Goal: Transaction & Acquisition: Purchase product/service

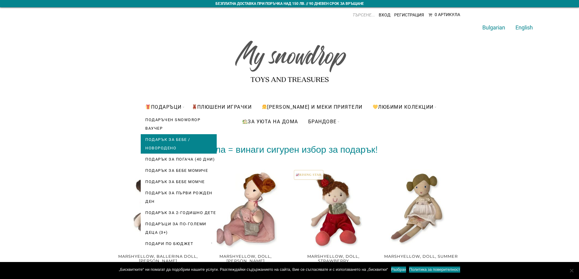
click at [174, 142] on link "Подарък за бебе / новородено" at bounding box center [179, 143] width 76 height 19
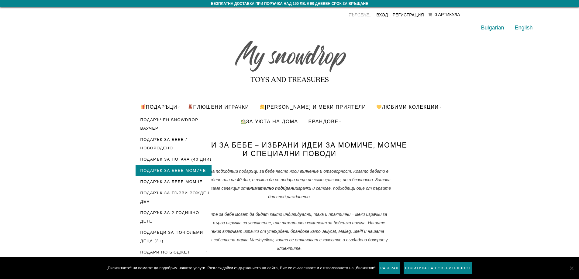
click at [173, 168] on link "Подарък за бебе момиче" at bounding box center [173, 170] width 76 height 11
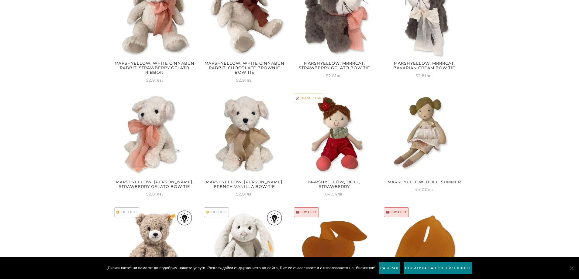
scroll to position [668, 0]
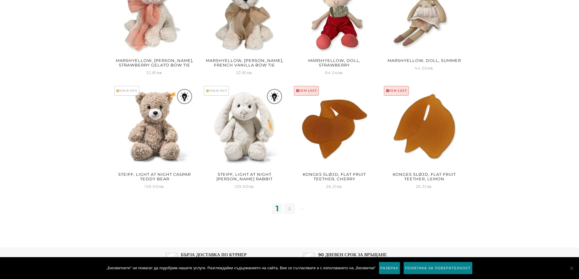
click at [288, 209] on link "2" at bounding box center [289, 208] width 11 height 11
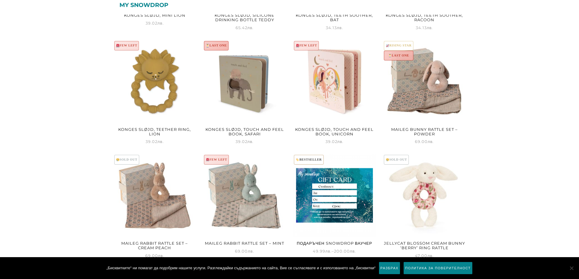
scroll to position [364, 0]
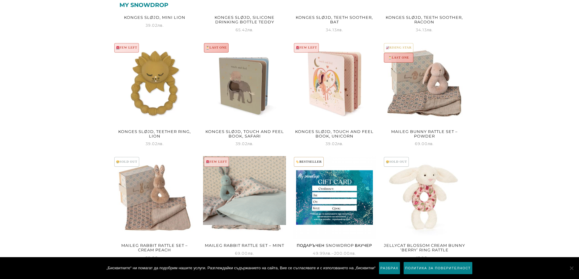
click at [257, 205] on img at bounding box center [244, 190] width 83 height 69
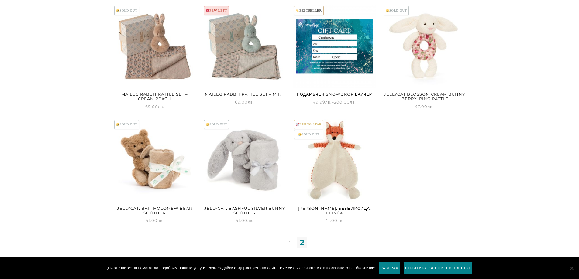
scroll to position [516, 0]
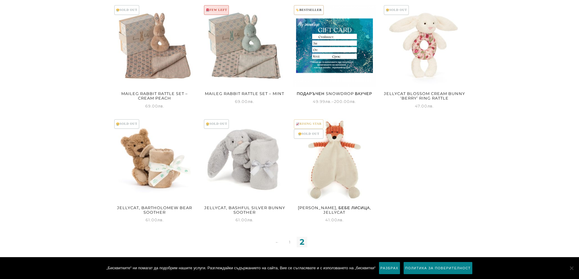
click at [351, 169] on img at bounding box center [334, 159] width 83 height 83
click at [432, 57] on img at bounding box center [424, 45] width 83 height 83
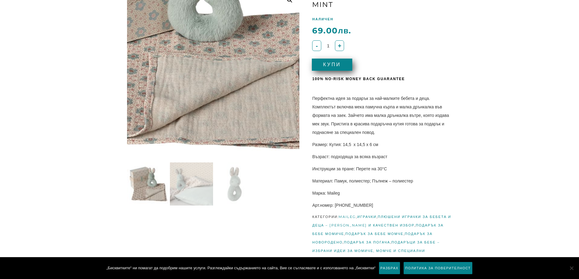
scroll to position [91, 0]
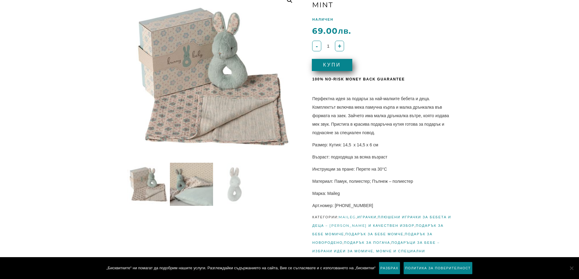
click at [186, 184] on img at bounding box center [191, 184] width 43 height 43
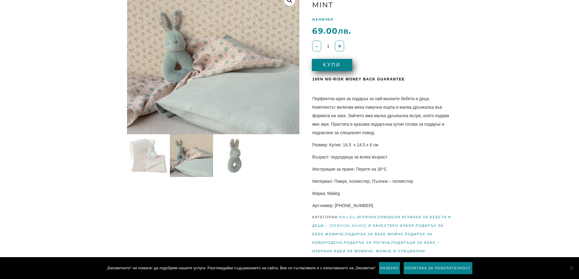
click at [235, 160] on img at bounding box center [234, 155] width 43 height 43
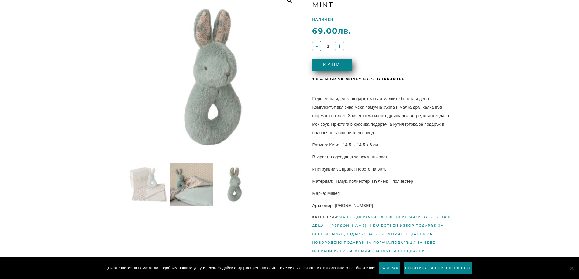
click at [203, 173] on img at bounding box center [191, 184] width 43 height 43
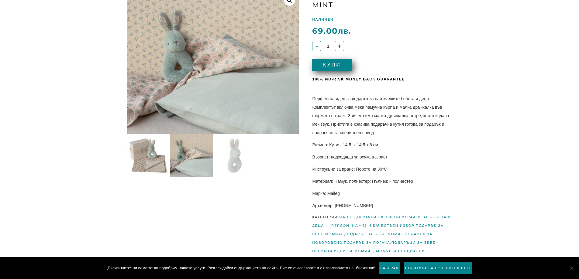
click at [160, 156] on img at bounding box center [148, 155] width 43 height 43
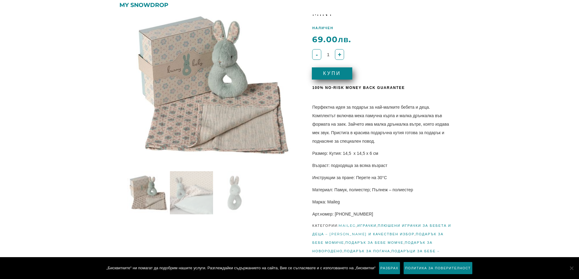
scroll to position [81, 0]
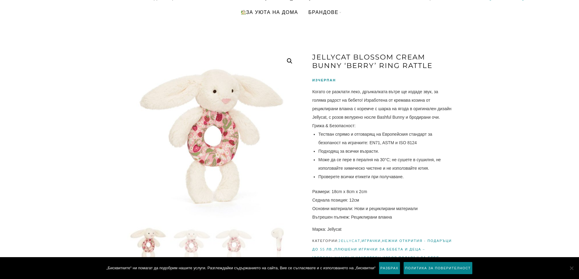
scroll to position [61, 0]
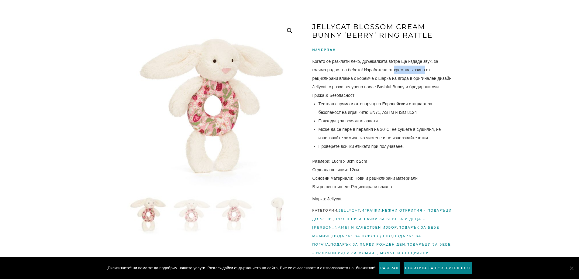
drag, startPoint x: 394, startPoint y: 73, endPoint x: 425, endPoint y: 72, distance: 31.3
click at [425, 72] on div "Когато се разклати леко, дрънкалката вътре ще издаде звук, за голяма радост на …" at bounding box center [382, 74] width 140 height 34
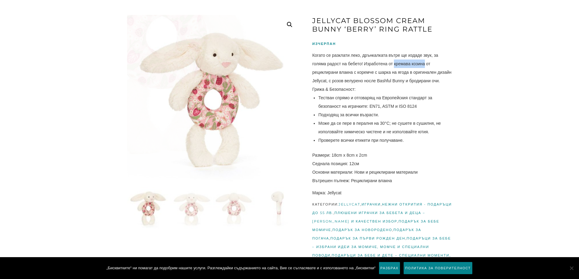
scroll to position [121, 0]
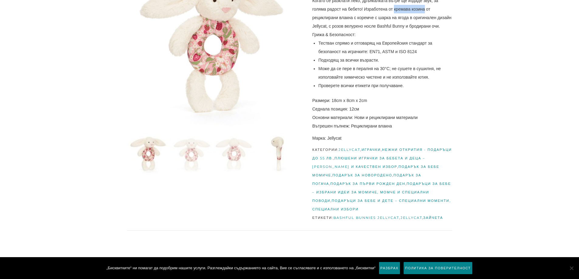
click at [278, 159] on img at bounding box center [277, 153] width 43 height 43
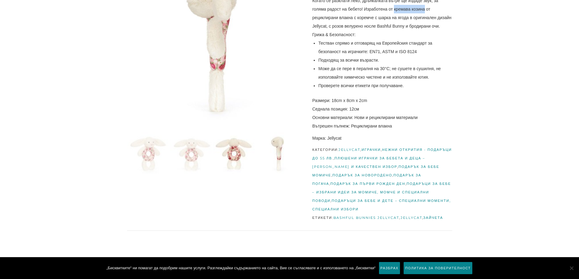
click at [240, 158] on img at bounding box center [234, 153] width 43 height 43
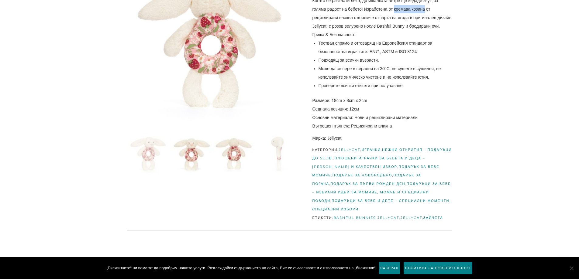
click at [198, 157] on img at bounding box center [191, 153] width 43 height 43
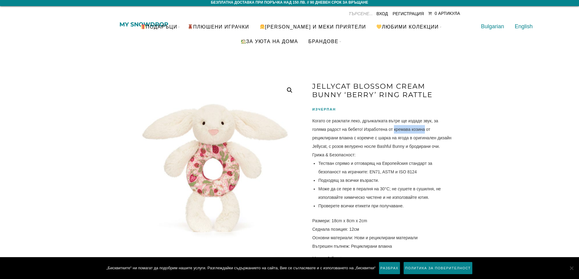
scroll to position [0, 0]
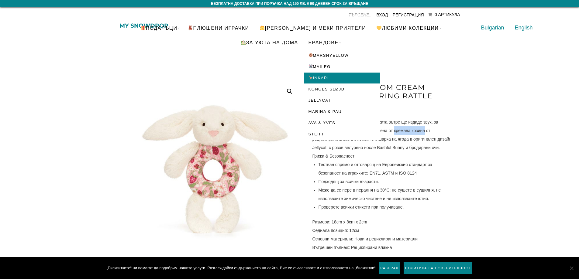
click at [323, 77] on link "INKARI" at bounding box center [342, 78] width 76 height 11
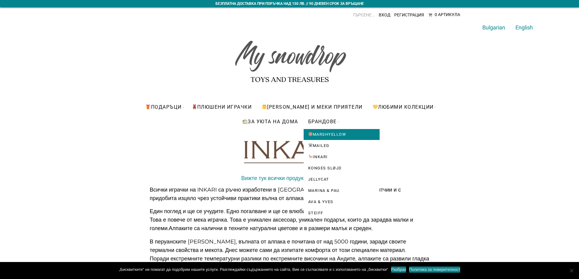
click at [329, 135] on link "Marshyellow" at bounding box center [341, 134] width 76 height 11
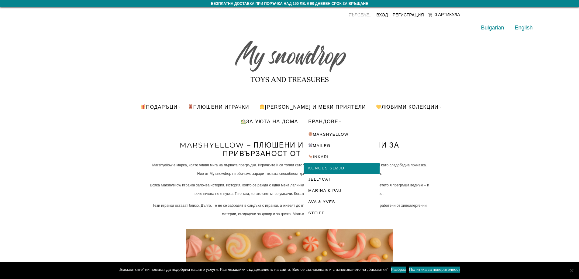
click at [332, 172] on link "Konges Sløjd" at bounding box center [341, 168] width 76 height 11
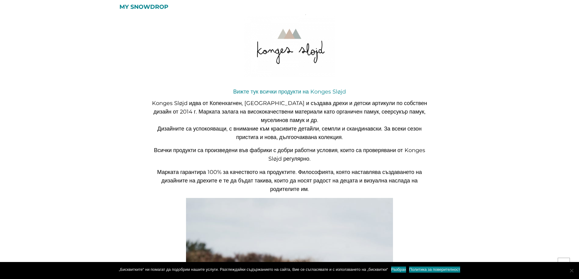
scroll to position [71, 0]
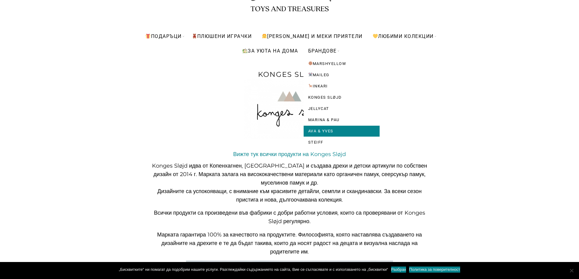
click at [326, 128] on link "Ava & Yves" at bounding box center [341, 131] width 76 height 11
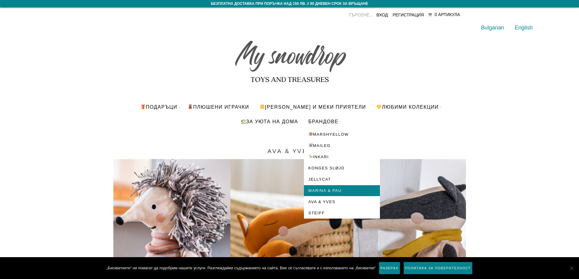
click at [329, 189] on link "Marina & Pau" at bounding box center [342, 190] width 76 height 11
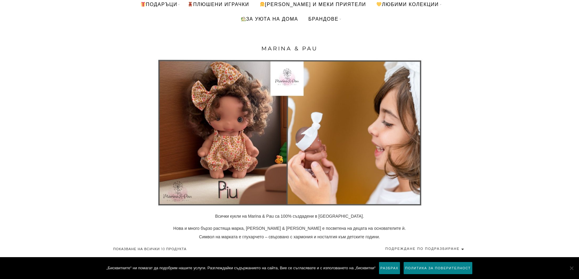
scroll to position [30, 0]
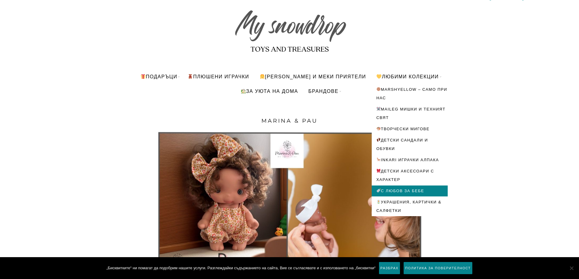
click at [407, 192] on link "С любов за бебе" at bounding box center [409, 191] width 76 height 11
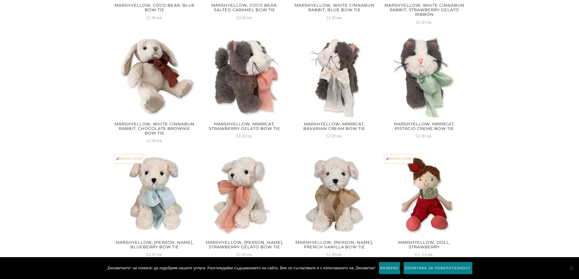
scroll to position [759, 0]
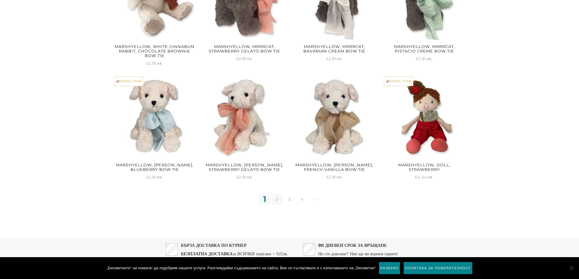
click at [278, 199] on link "2" at bounding box center [277, 199] width 11 height 11
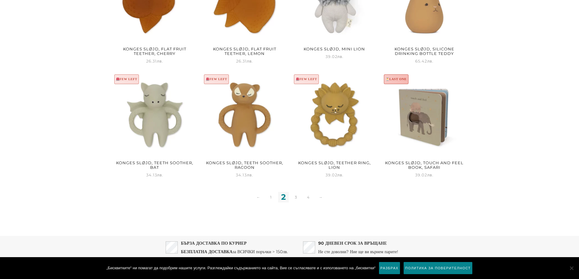
scroll to position [759, 0]
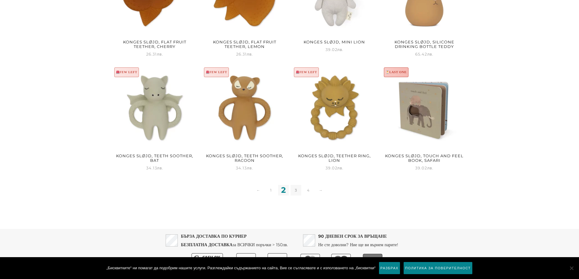
click at [294, 190] on link "3" at bounding box center [295, 190] width 11 height 11
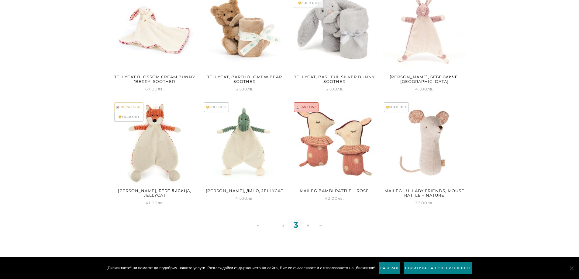
scroll to position [729, 0]
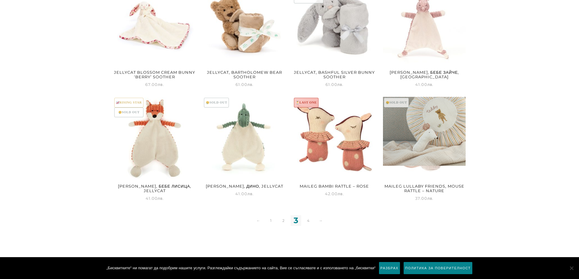
click at [415, 153] on img at bounding box center [424, 131] width 83 height 69
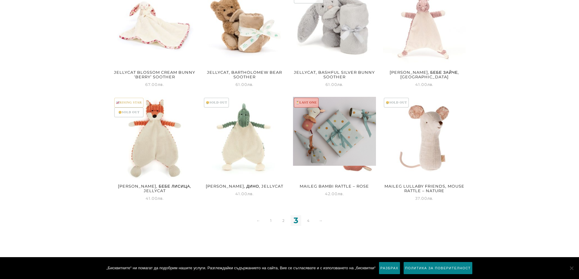
click at [331, 122] on img at bounding box center [334, 131] width 83 height 69
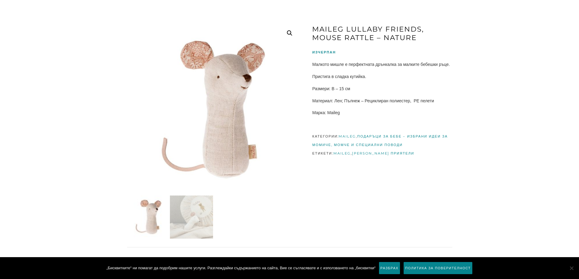
scroll to position [61, 0]
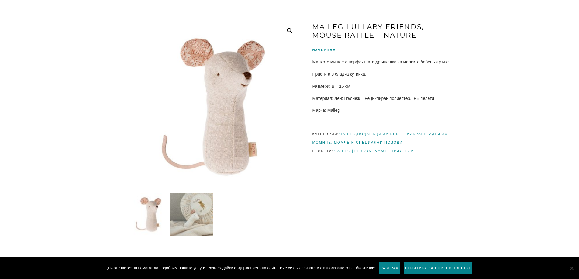
click at [207, 208] on img at bounding box center [191, 214] width 43 height 43
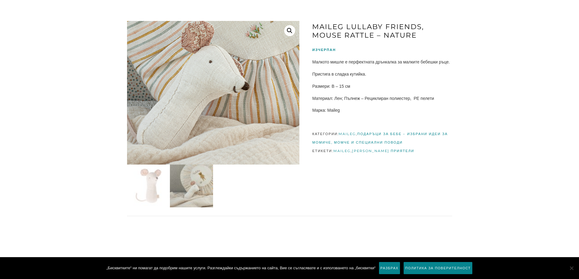
scroll to position [0, 0]
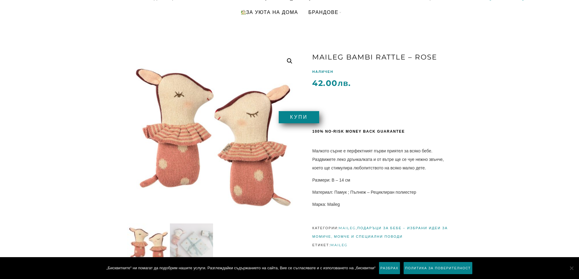
scroll to position [61, 0]
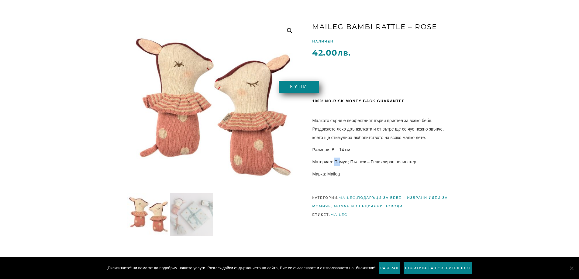
drag, startPoint x: 335, startPoint y: 161, endPoint x: 349, endPoint y: 161, distance: 13.7
click at [340, 161] on p "Материал: Памук ; Пълнеж – Рециклиран полиестер" at bounding box center [382, 162] width 140 height 9
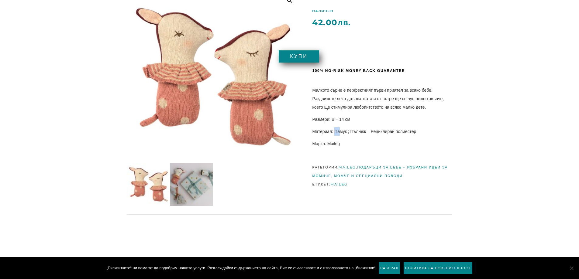
click at [197, 191] on img at bounding box center [191, 184] width 43 height 43
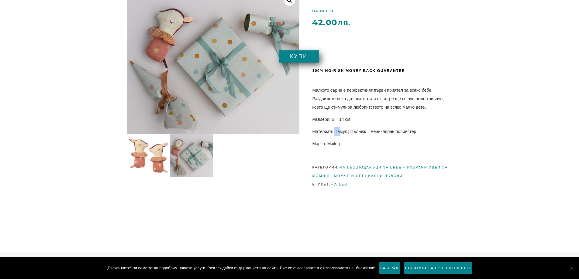
click at [149, 157] on img at bounding box center [148, 155] width 43 height 43
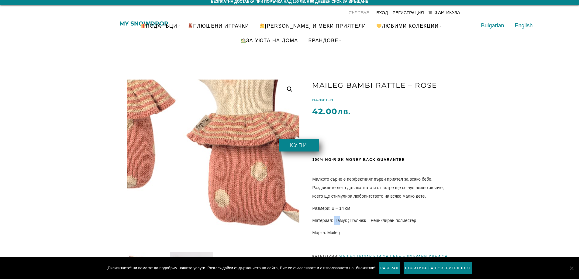
scroll to position [0, 0]
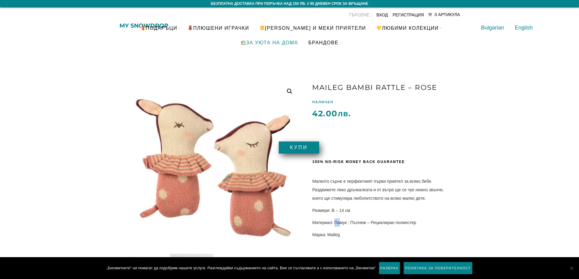
click at [278, 39] on link "За уюта на дома" at bounding box center [269, 42] width 67 height 15
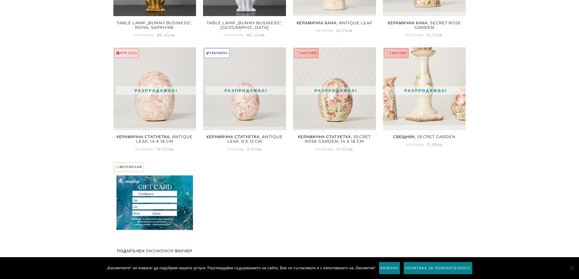
scroll to position [547, 0]
